Goal: Task Accomplishment & Management: Manage account settings

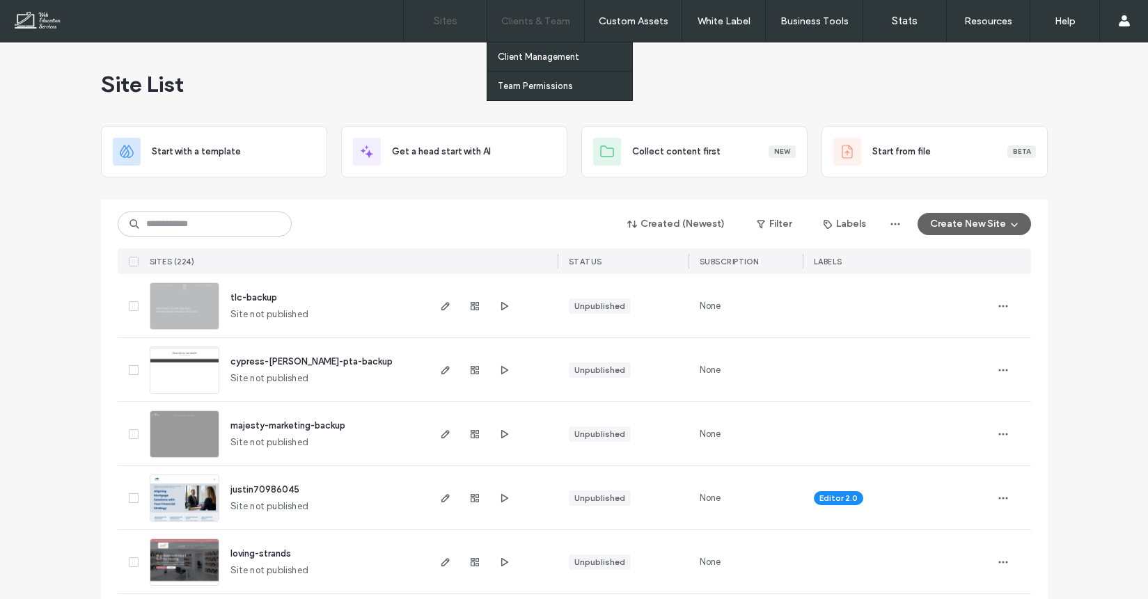
click at [569, 20] on div "Clients & Team" at bounding box center [535, 21] width 97 height 42
click at [565, 61] on label "Client Management" at bounding box center [538, 57] width 81 height 10
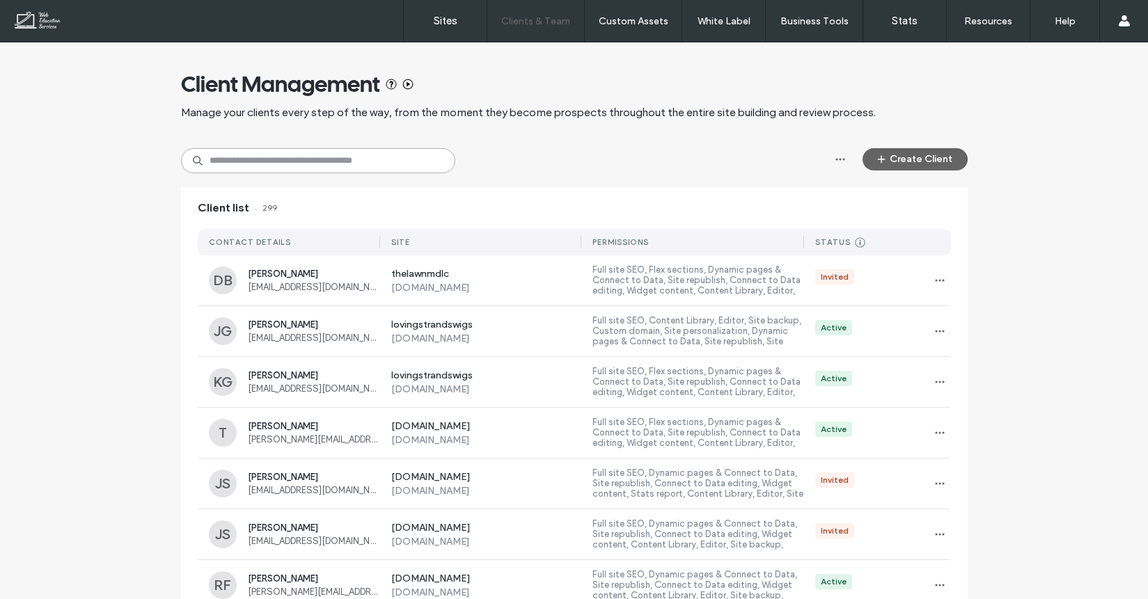
click at [313, 157] on input at bounding box center [318, 160] width 274 height 25
click at [359, 173] on input "**" at bounding box center [318, 160] width 274 height 25
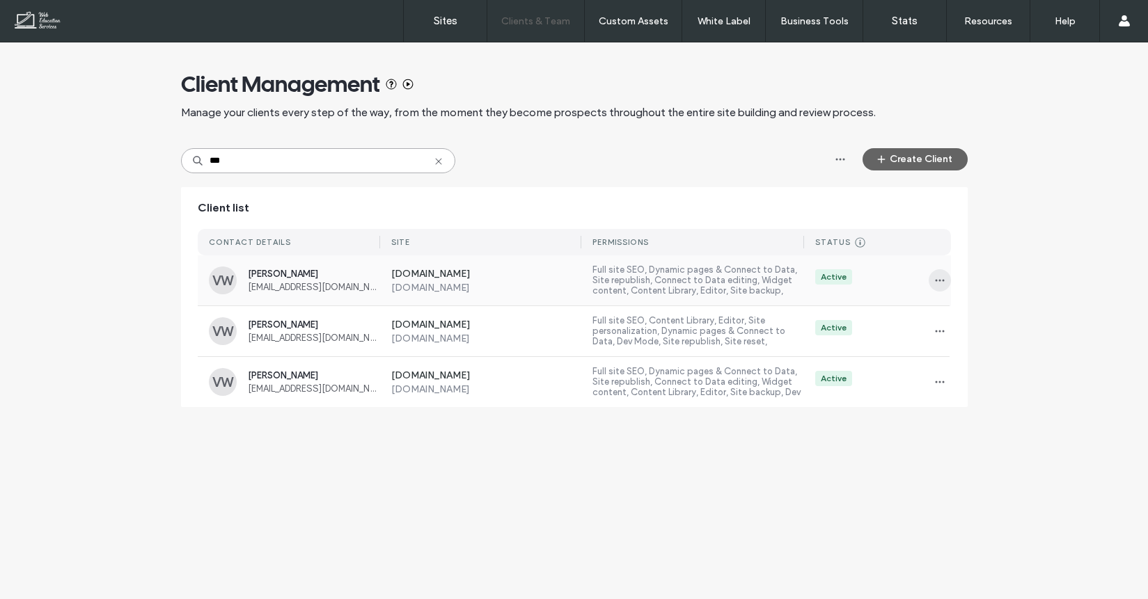
type input "***"
click at [936, 276] on icon "button" at bounding box center [939, 280] width 11 height 11
click at [957, 306] on div "Sites & Permissions" at bounding box center [991, 317] width 124 height 26
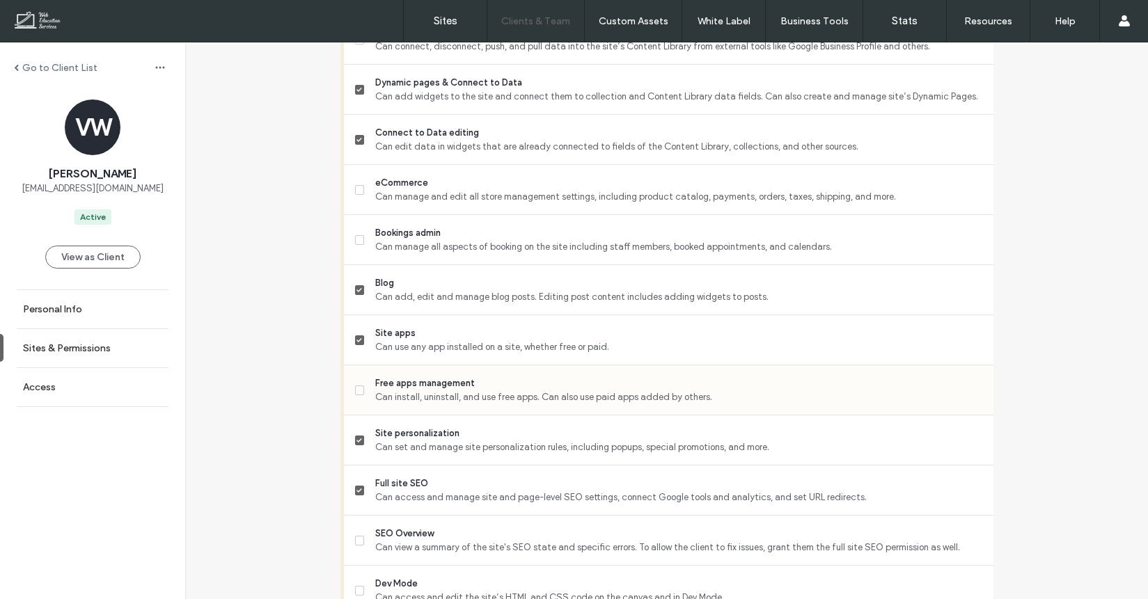
click at [474, 393] on div "Free apps management Can install, uninstall, and use free apps. Can also use pa…" at bounding box center [678, 391] width 606 height 28
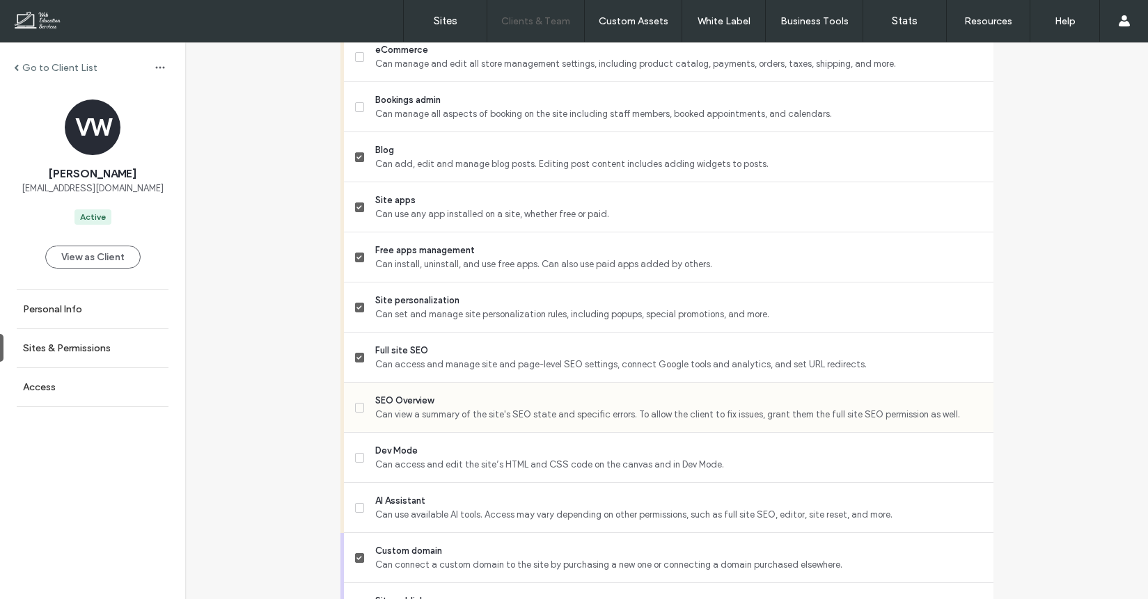
click at [472, 411] on span "Can view a summary of the site's SEO state and specific errors. To allow the cl…" at bounding box center [678, 415] width 606 height 14
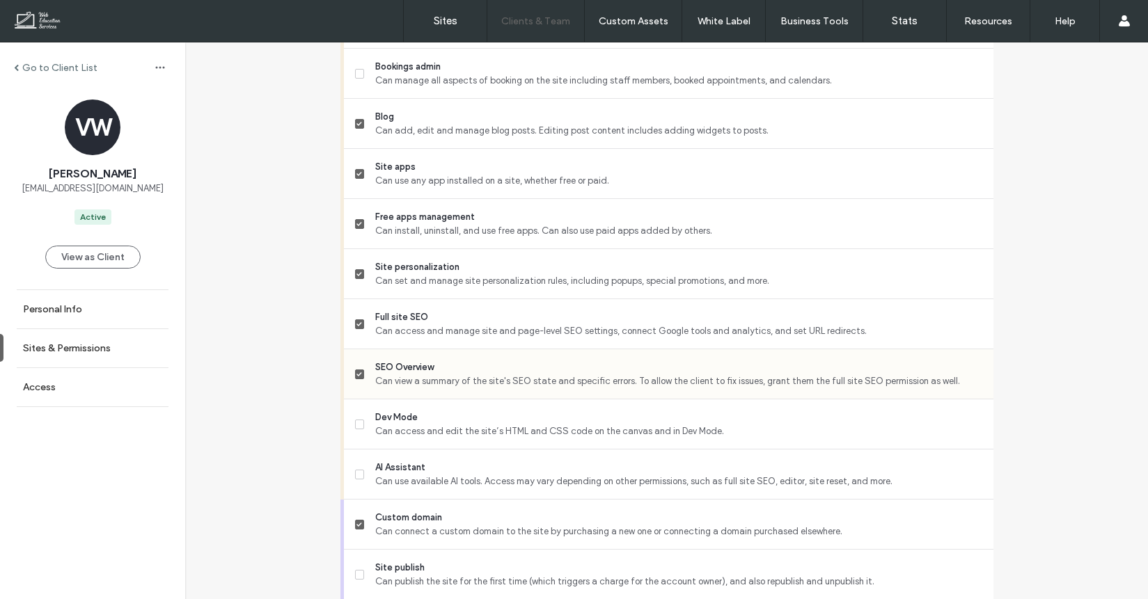
click at [472, 379] on span "Can view a summary of the site's SEO state and specific errors. To allow the cl…" at bounding box center [678, 382] width 606 height 14
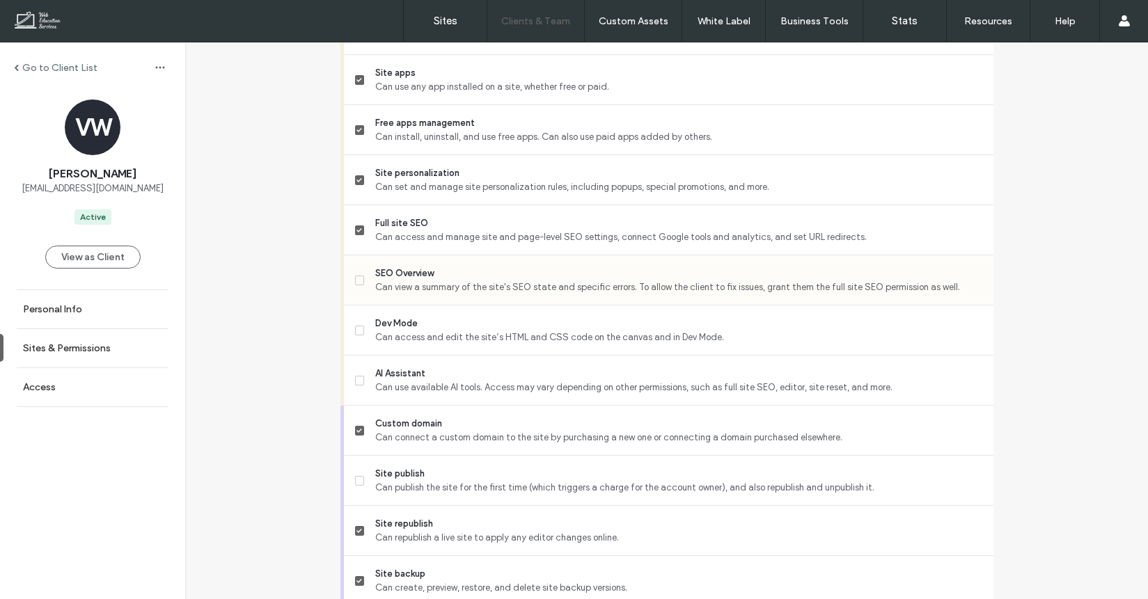
scroll to position [1090, 0]
click at [469, 277] on span "Can view a summary of the site's SEO state and specific errors. To allow the cl…" at bounding box center [678, 284] width 606 height 14
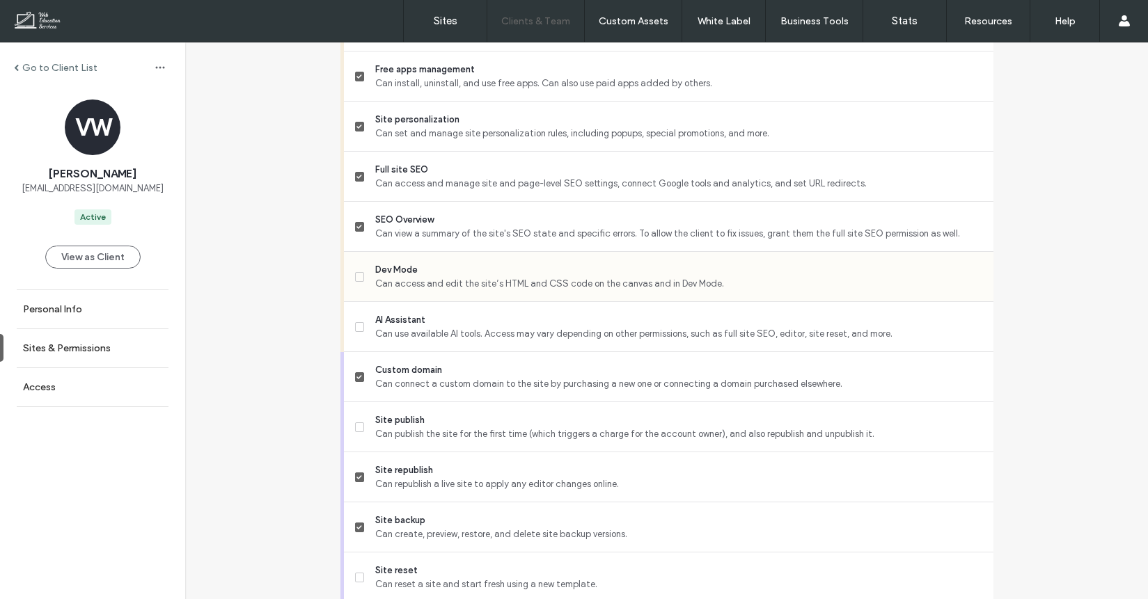
scroll to position [1147, 0]
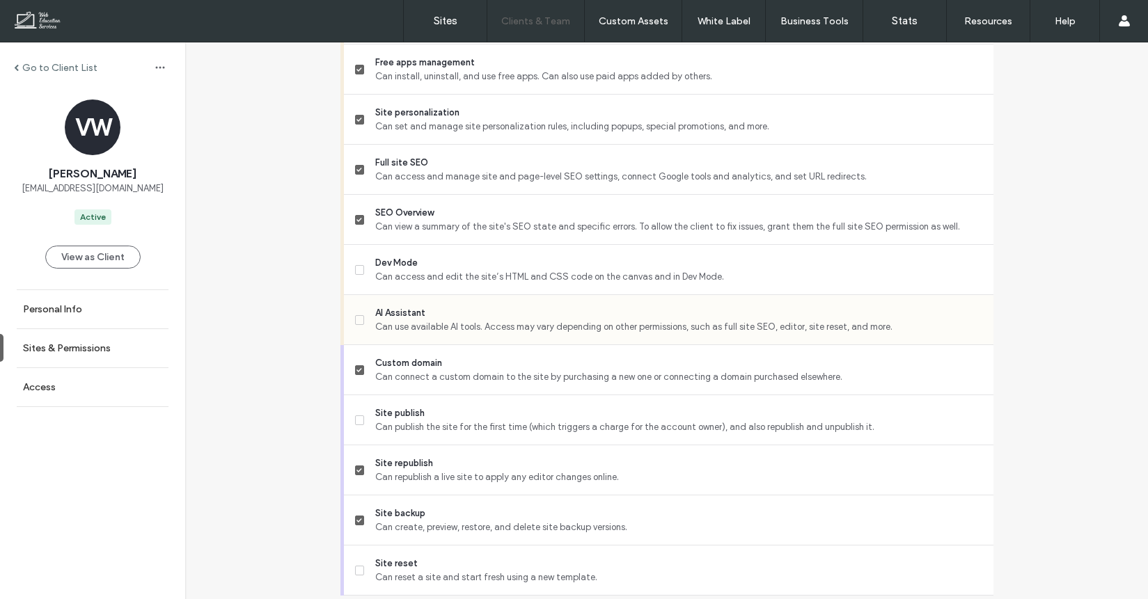
click at [459, 322] on span "Can use available AI tools. Access may vary depending on other permissions, suc…" at bounding box center [678, 327] width 606 height 14
click at [459, 265] on span "Dev Mode" at bounding box center [678, 263] width 606 height 14
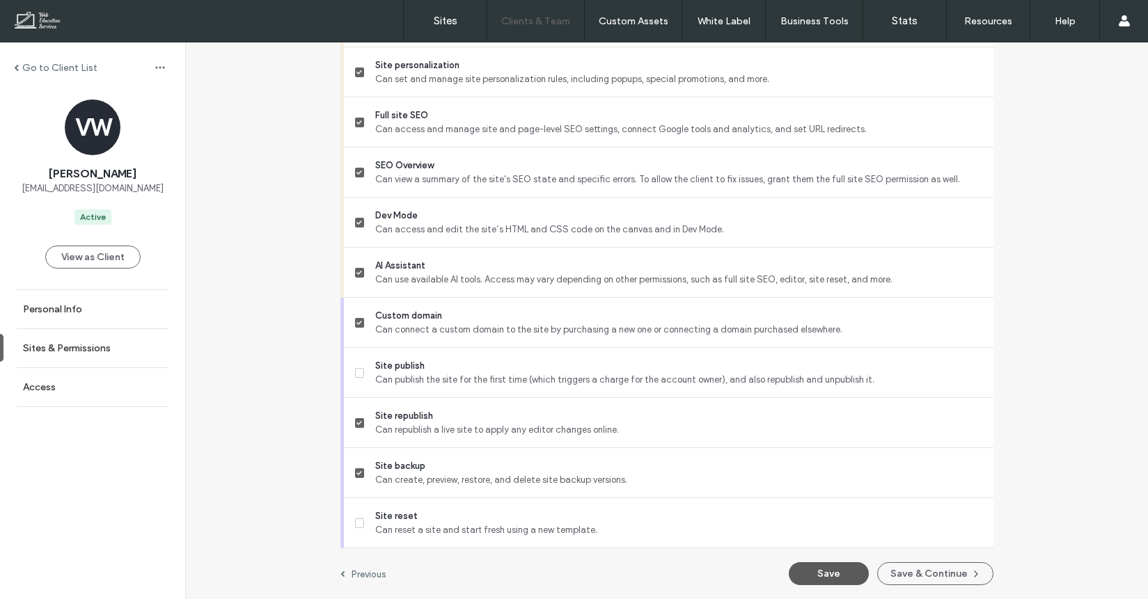
click at [810, 574] on button "Save" at bounding box center [829, 574] width 80 height 23
